Goal: Task Accomplishment & Management: Manage account settings

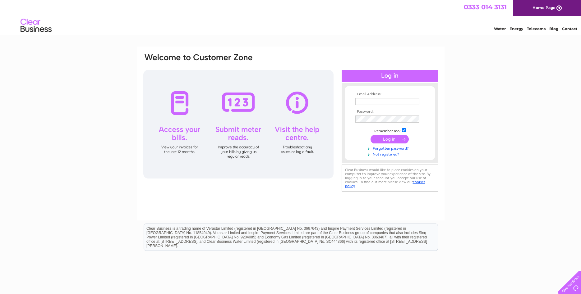
click at [379, 102] on input "text" at bounding box center [387, 101] width 64 height 7
type input "jack@whbsutherland.co.uk"
click at [385, 142] on input "submit" at bounding box center [390, 140] width 38 height 9
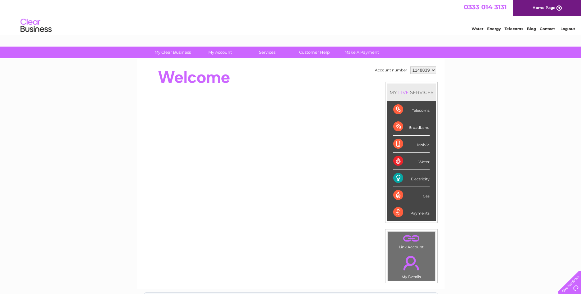
click at [404, 264] on link "." at bounding box center [411, 263] width 44 height 22
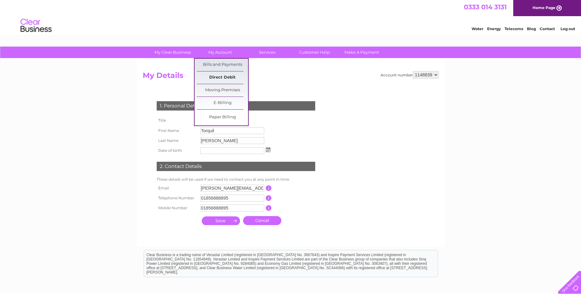
click at [218, 76] on link "Direct Debit" at bounding box center [222, 78] width 51 height 12
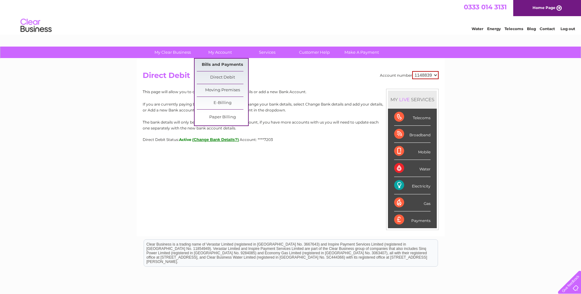
click at [216, 62] on link "Bills and Payments" at bounding box center [222, 65] width 51 height 12
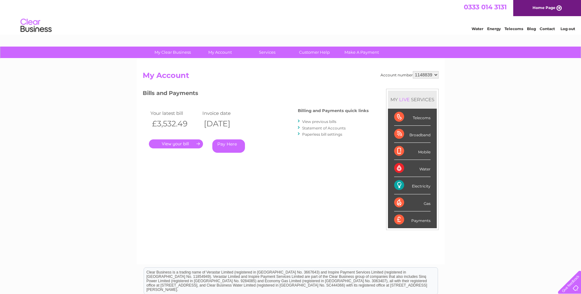
click at [178, 145] on link "." at bounding box center [176, 144] width 54 height 9
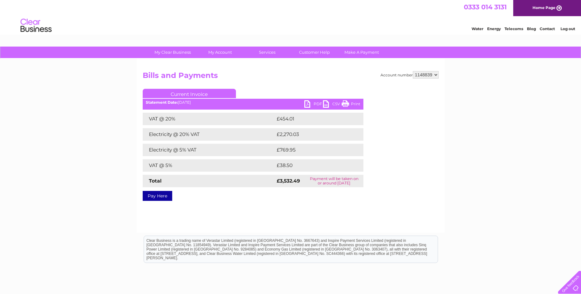
click at [309, 105] on link "PDF" at bounding box center [313, 104] width 19 height 9
